Goal: Task Accomplishment & Management: Manage account settings

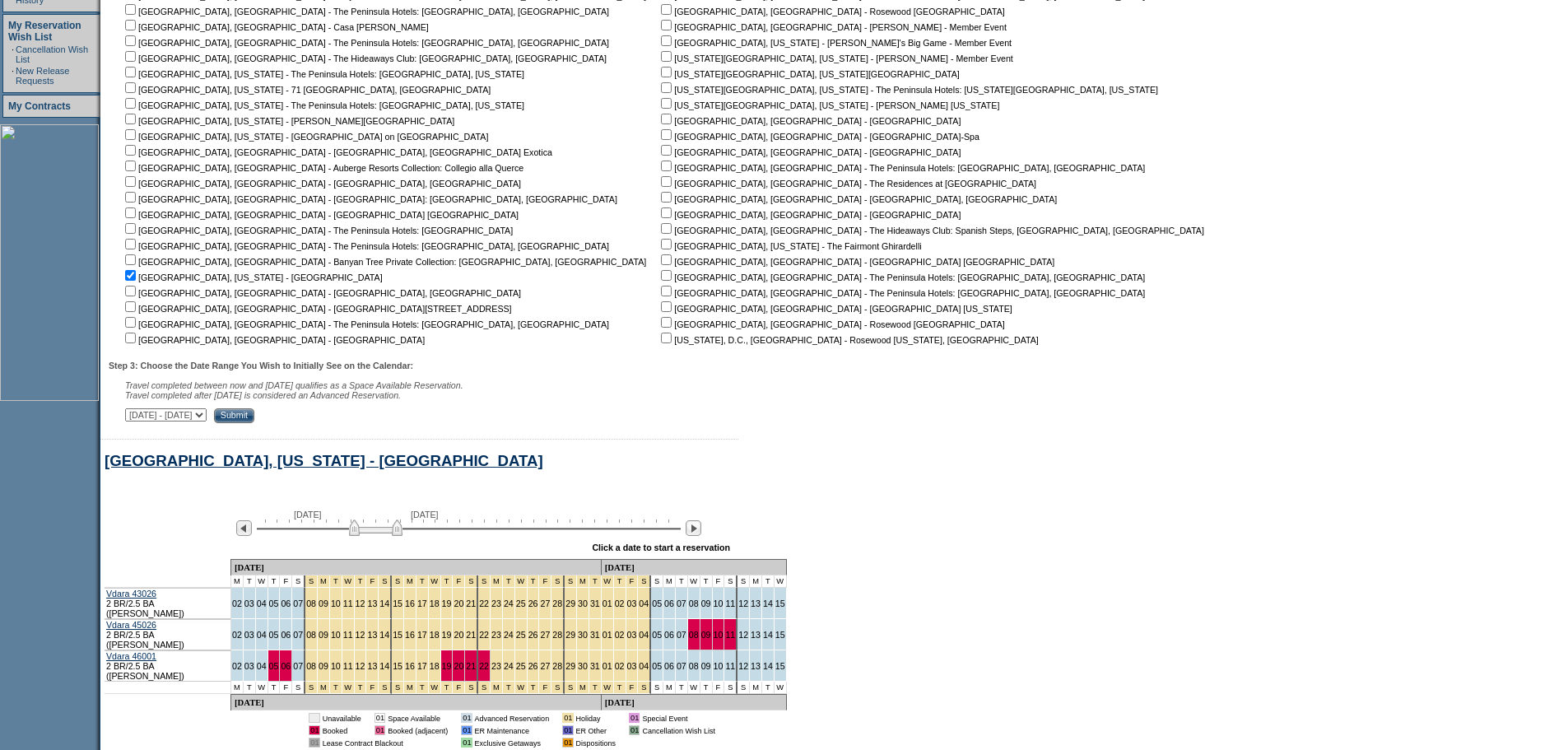
scroll to position [530, 0]
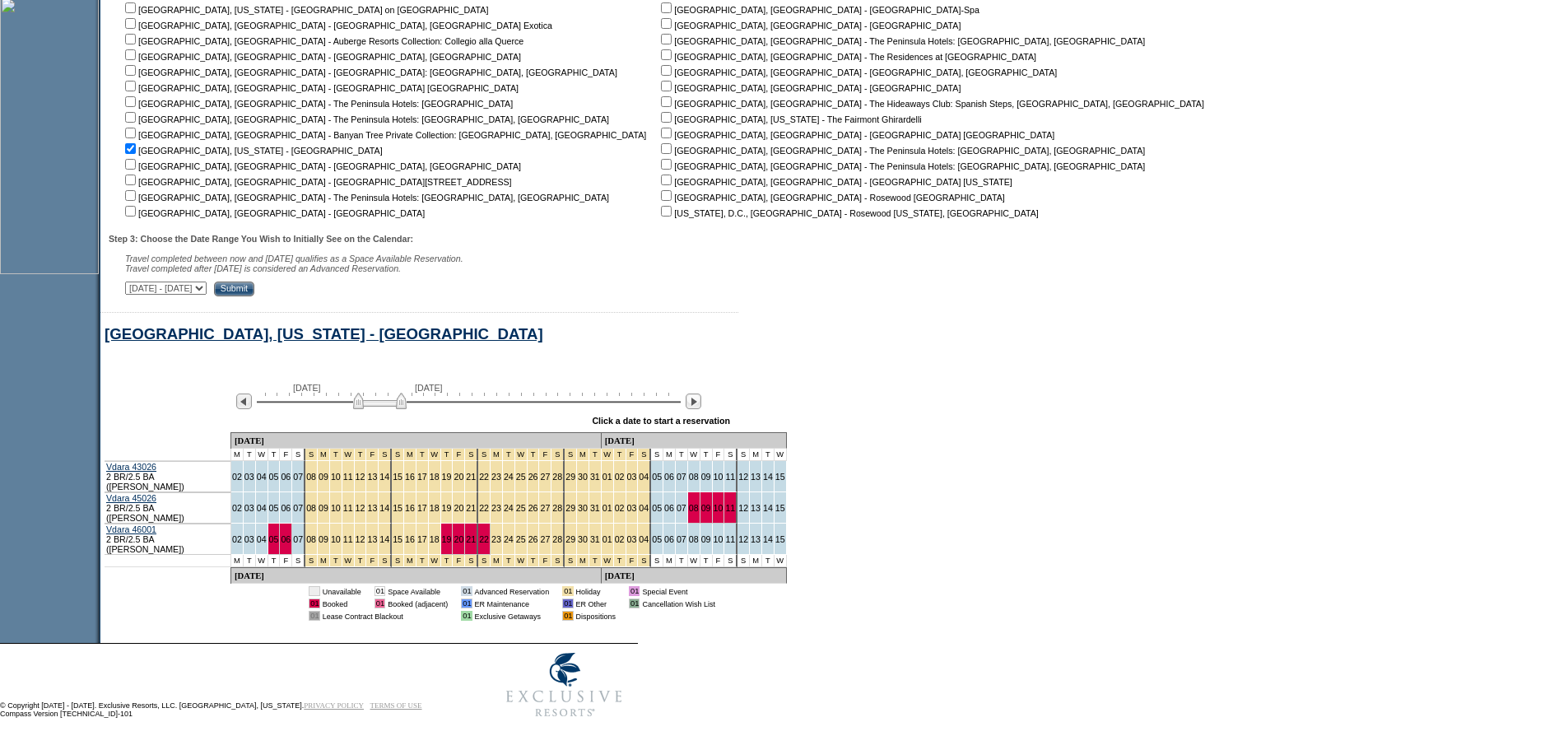
click at [407, 409] on img at bounding box center [380, 401] width 54 height 17
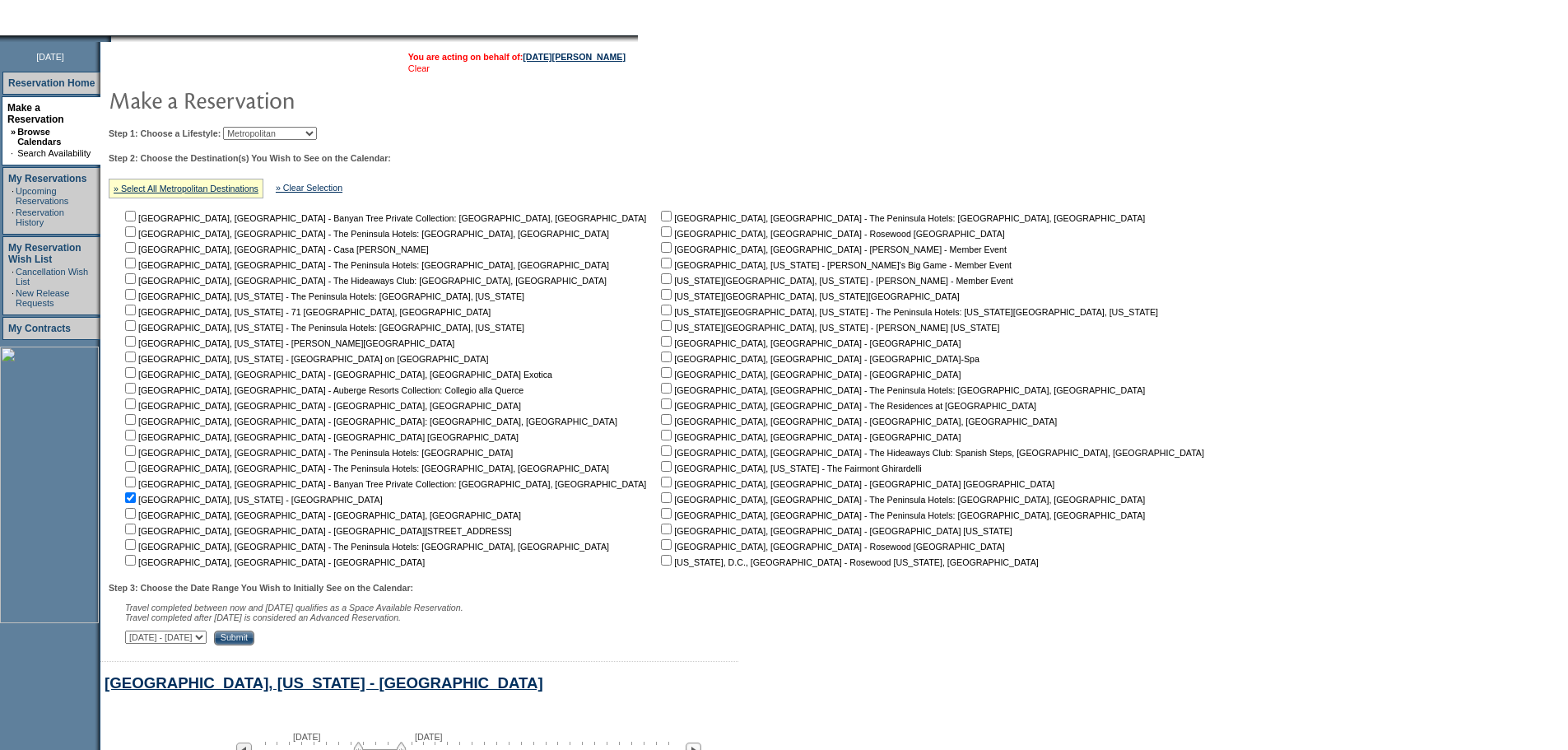
scroll to position [0, 0]
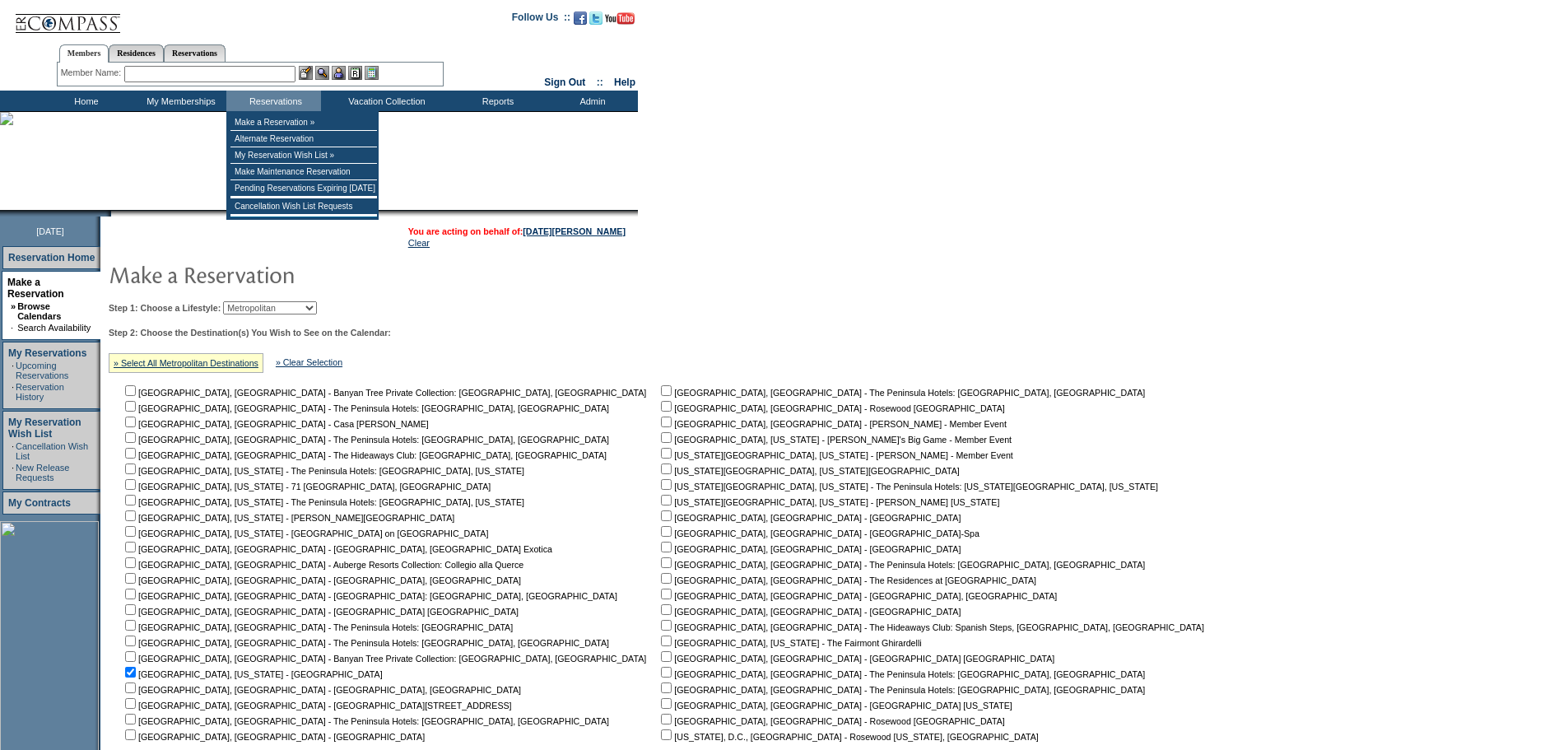
click at [278, 71] on input "text" at bounding box center [210, 74] width 172 height 17
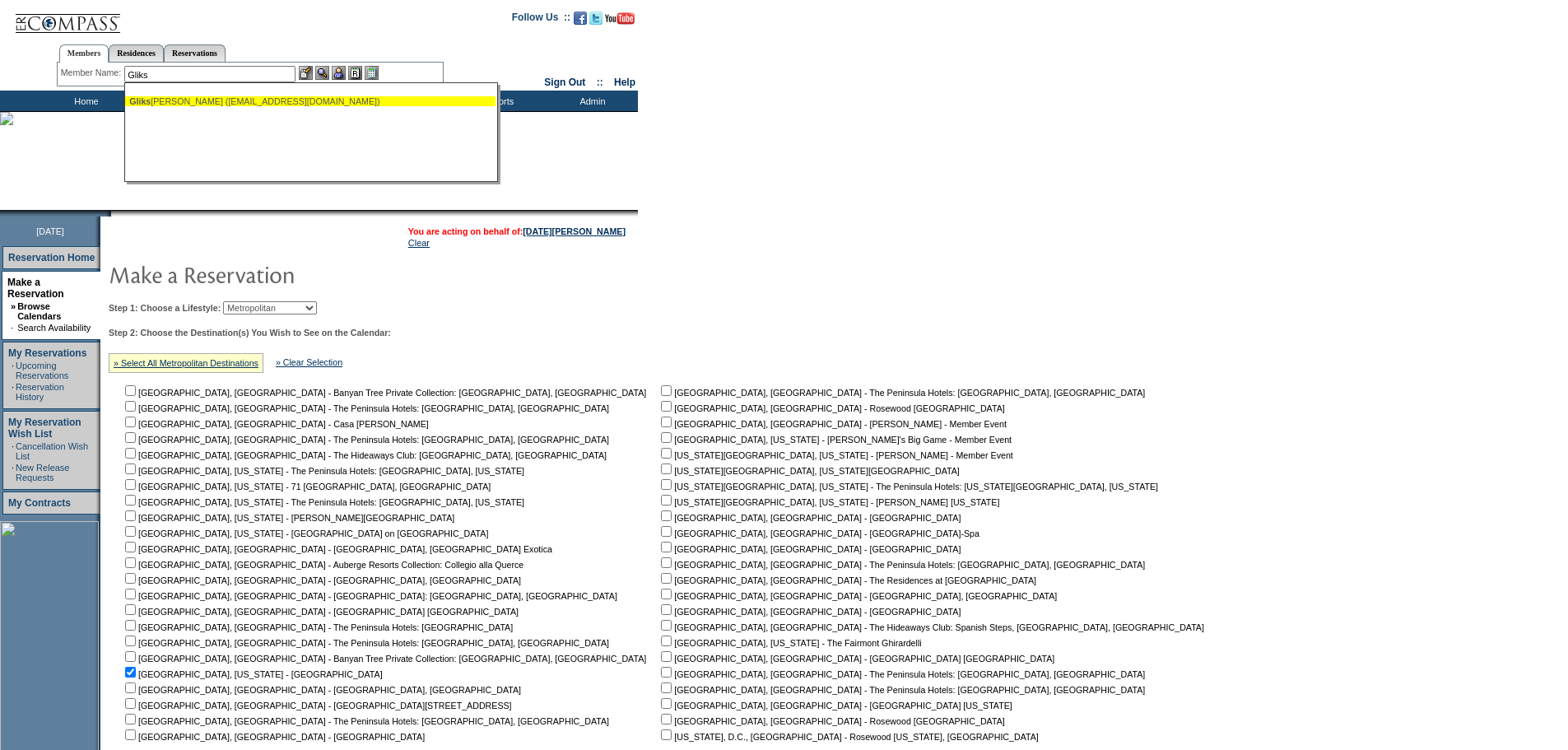
click at [203, 102] on div "[PERSON_NAME] ([EMAIL_ADDRESS][DOMAIN_NAME])" at bounding box center [310, 101] width 362 height 10
type input "[PERSON_NAME] ([EMAIL_ADDRESS][DOMAIN_NAME])"
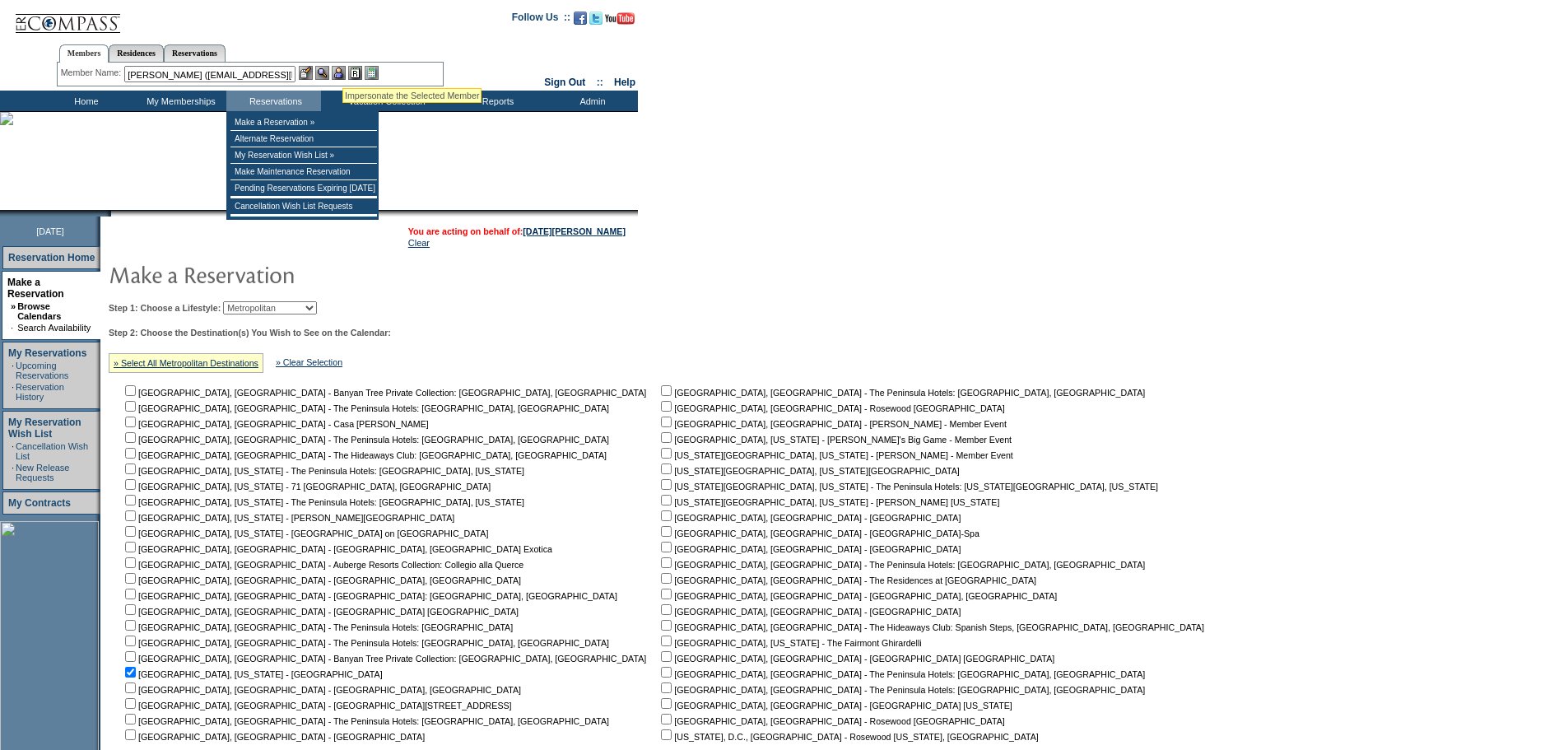
click at [343, 68] on img at bounding box center [338, 72] width 14 height 14
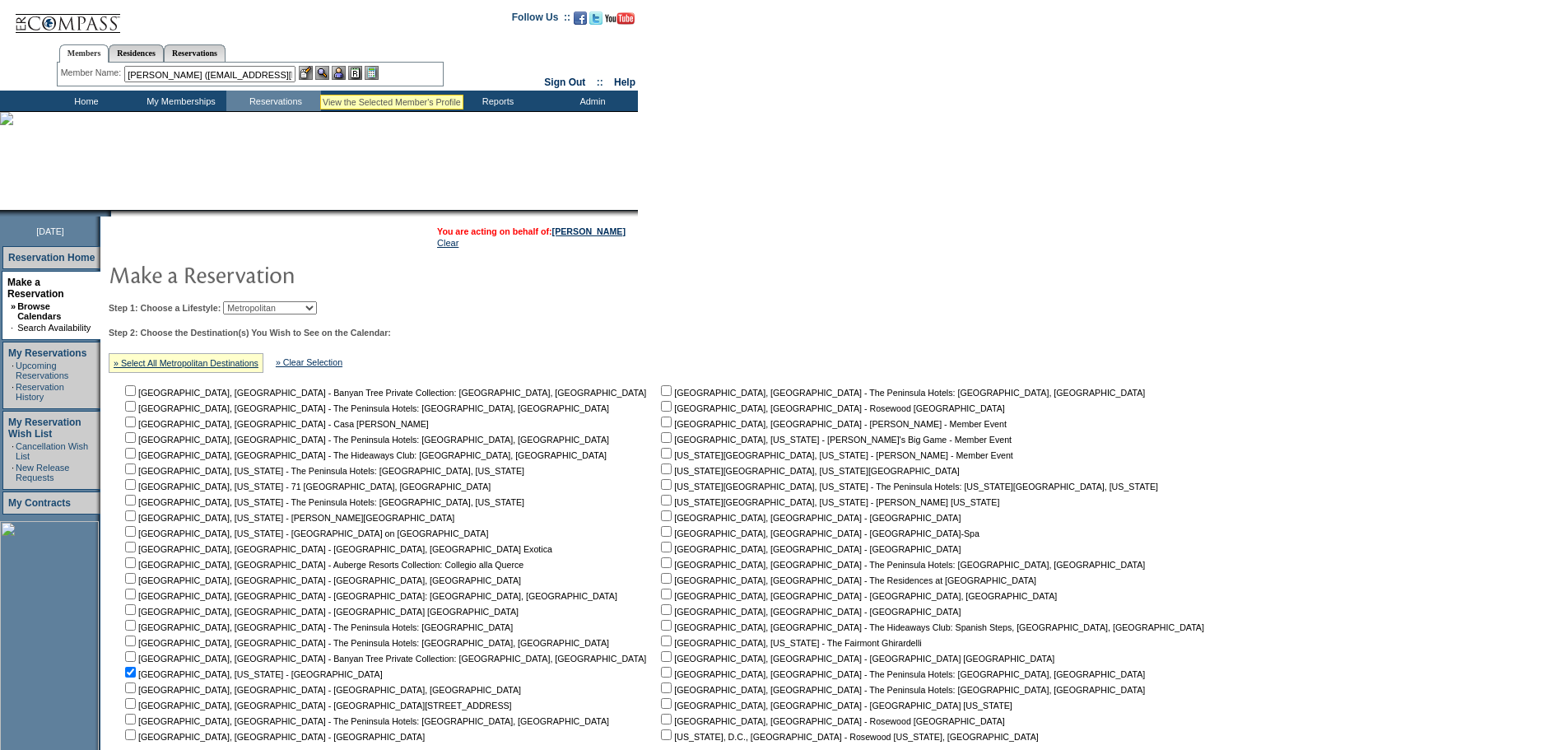
click at [328, 73] on img at bounding box center [322, 72] width 14 height 14
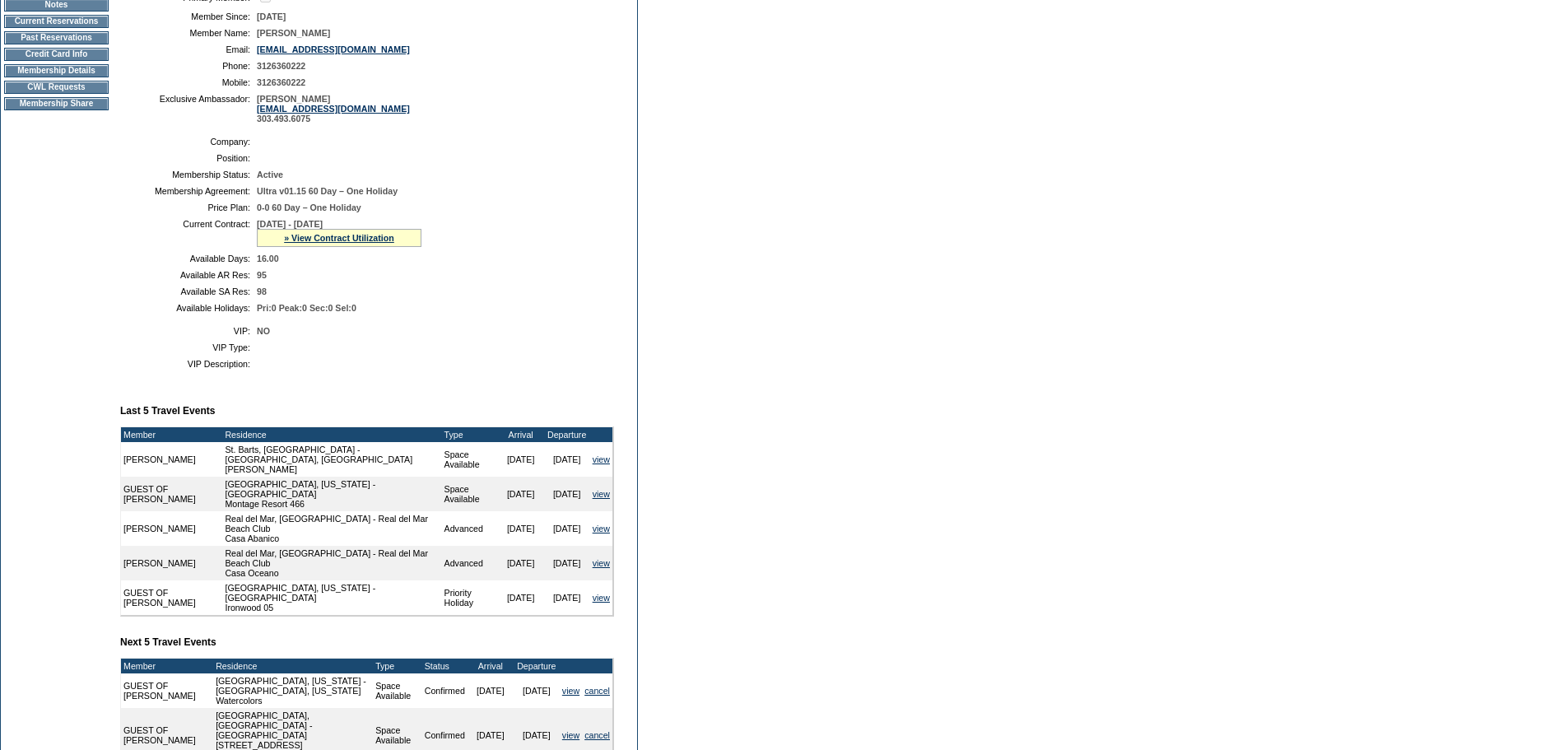
scroll to position [155, 0]
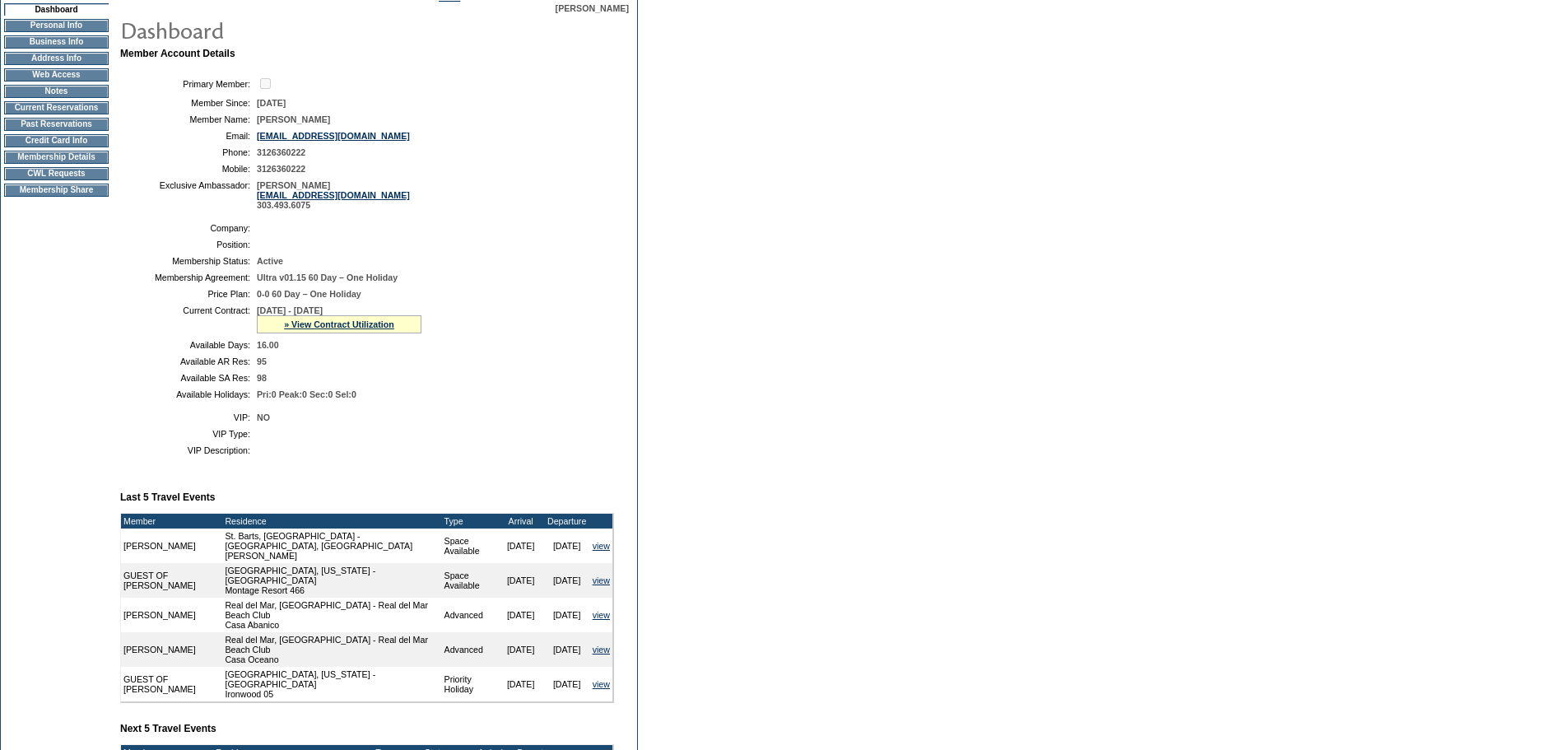
click at [55, 114] on td "Current Reservations" at bounding box center [56, 108] width 104 height 13
